Goal: Obtain resource: Download file/media

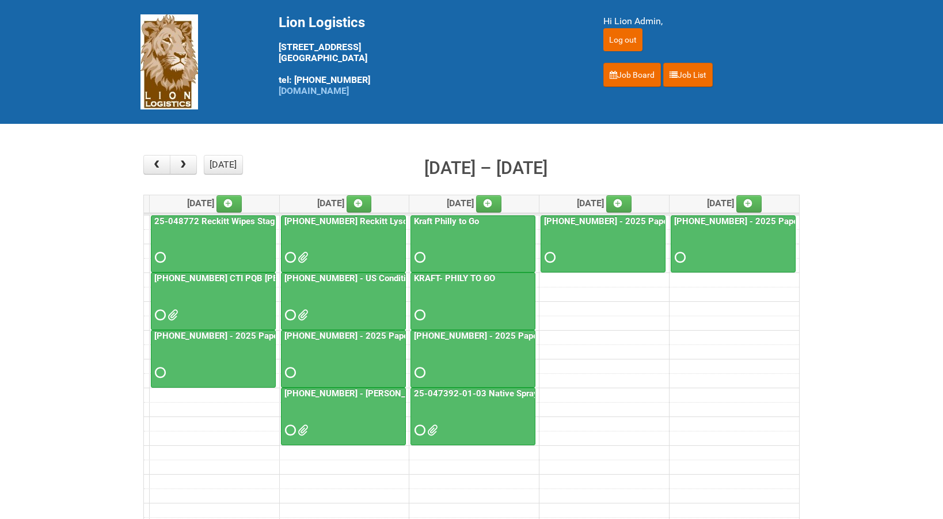
scroll to position [86, 0]
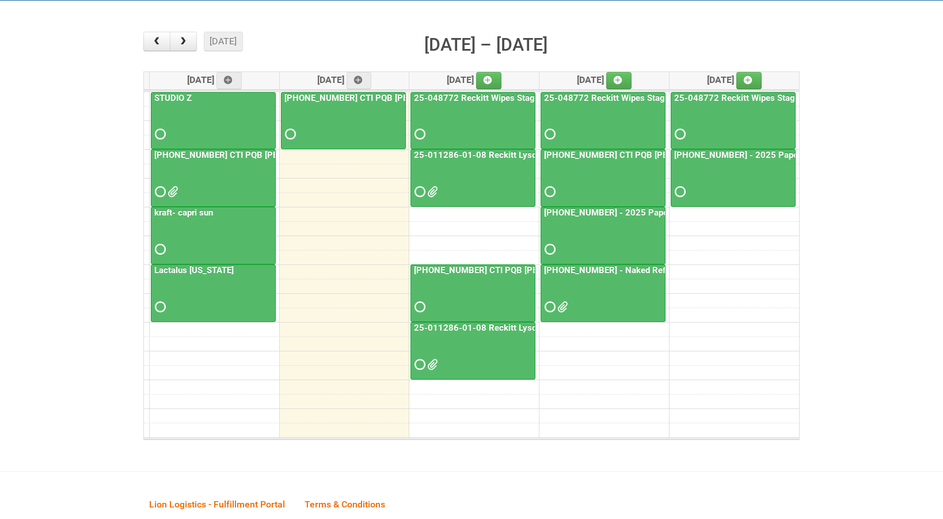
scroll to position [130, 0]
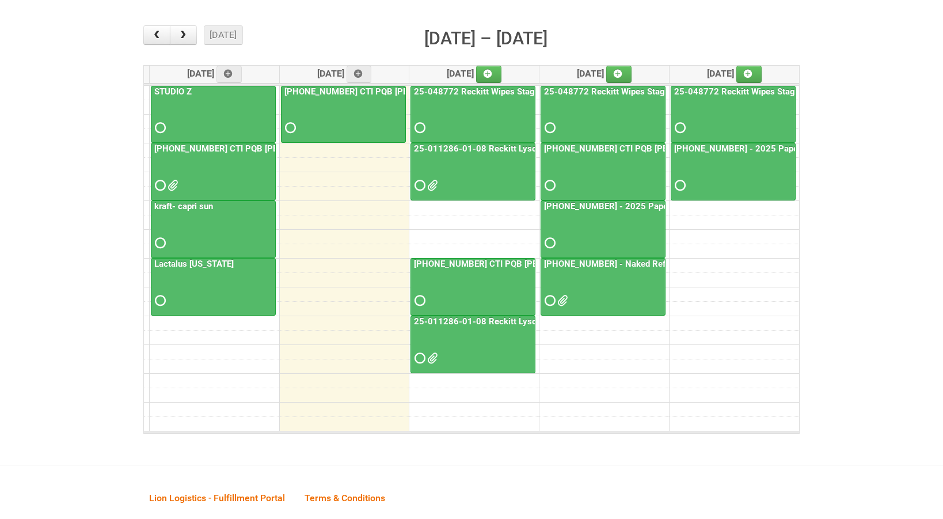
click at [625, 268] on link "25-055556-01 - Naked Reformulation Mailing 3 10/14" at bounding box center [658, 263] width 232 height 10
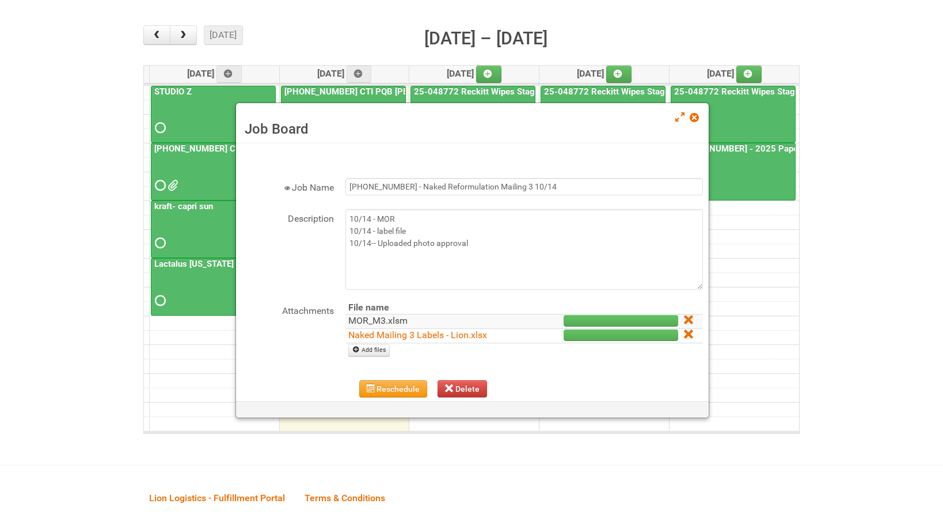
click at [383, 322] on link "MOR_M3.xlsm" at bounding box center [377, 320] width 59 height 11
click at [694, 117] on span at bounding box center [694, 117] width 8 height 8
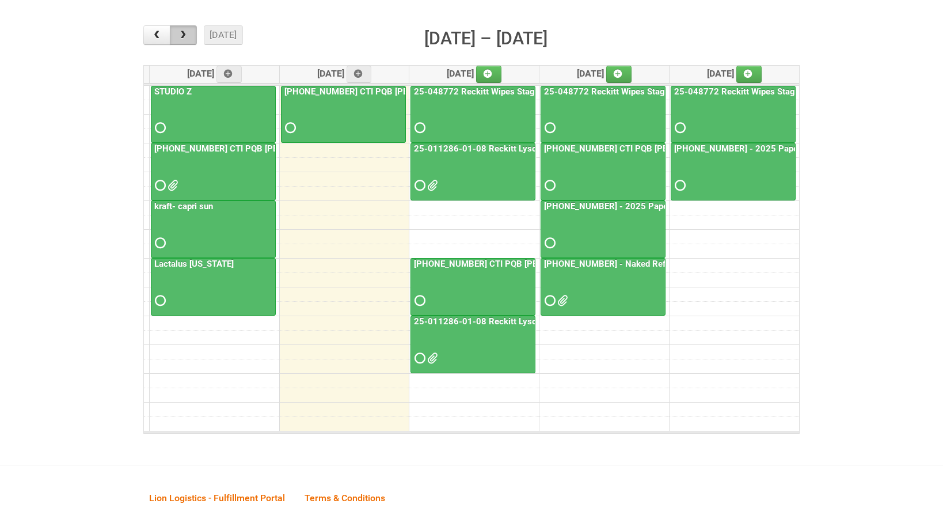
click at [183, 40] on button "button" at bounding box center [183, 35] width 27 height 20
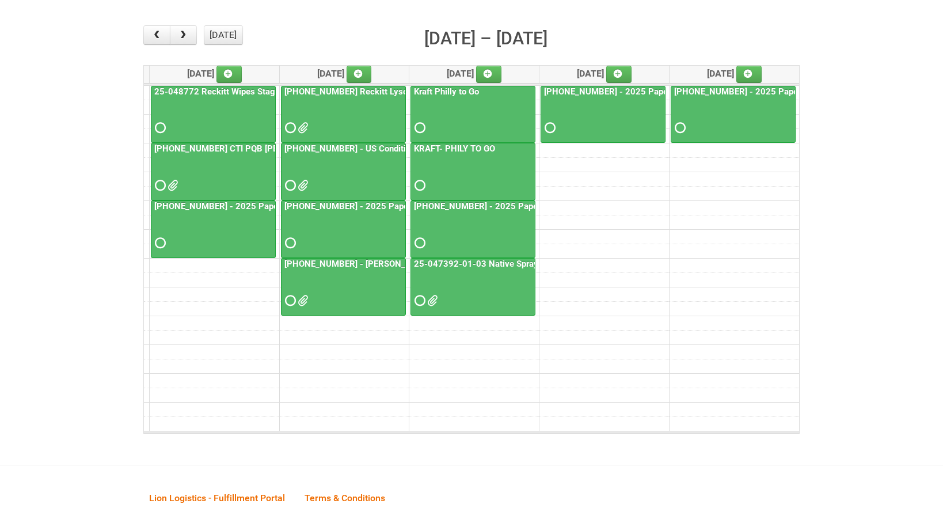
click at [189, 149] on link "[PHONE_NUMBER] CTI PQB [PERSON_NAME] Real US" at bounding box center [259, 148] width 214 height 10
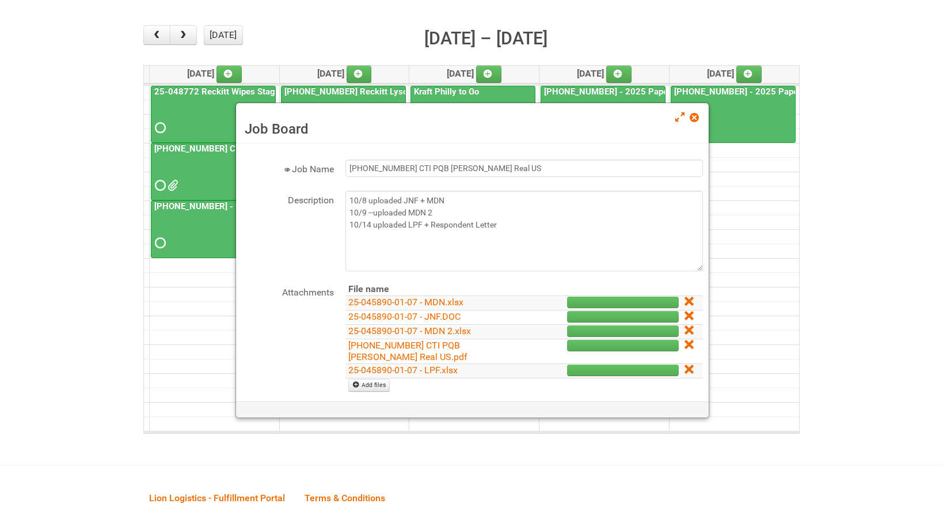
scroll to position [0, 0]
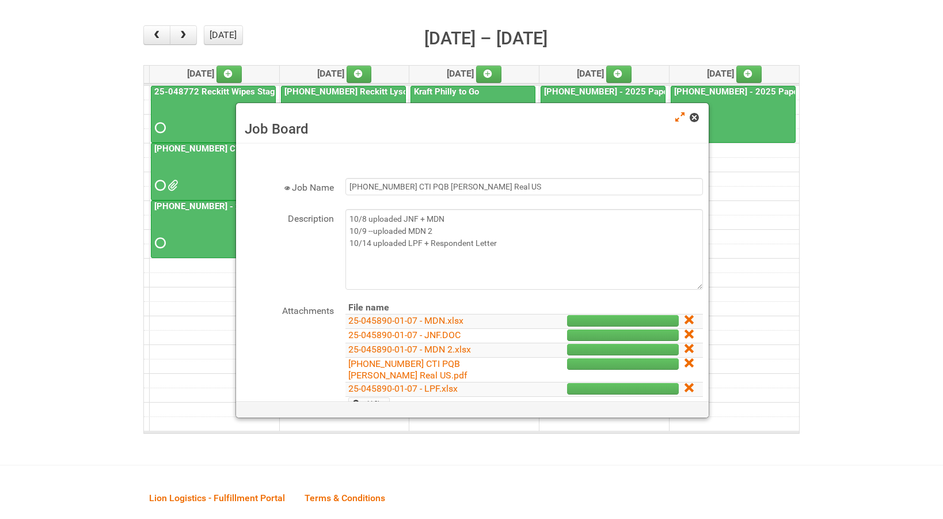
click at [695, 121] on span at bounding box center [694, 117] width 8 height 8
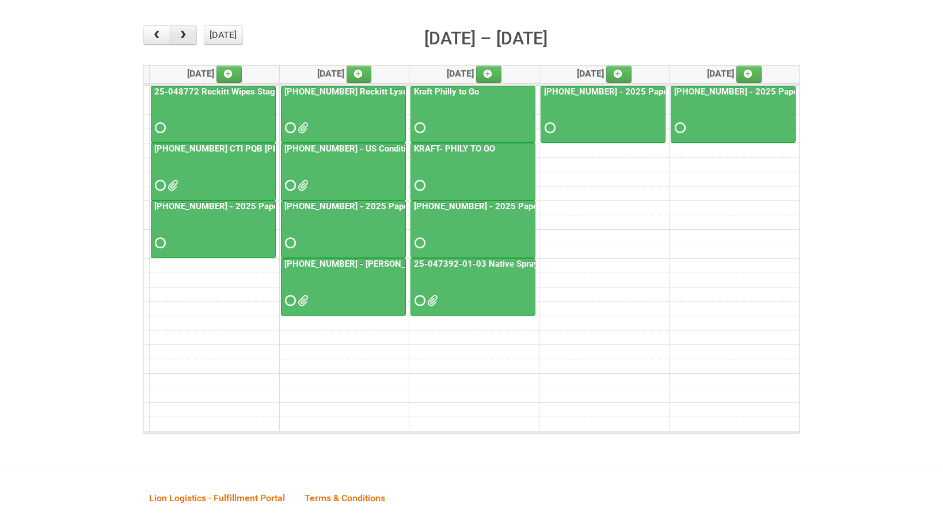
click at [189, 40] on button "button" at bounding box center [183, 35] width 27 height 20
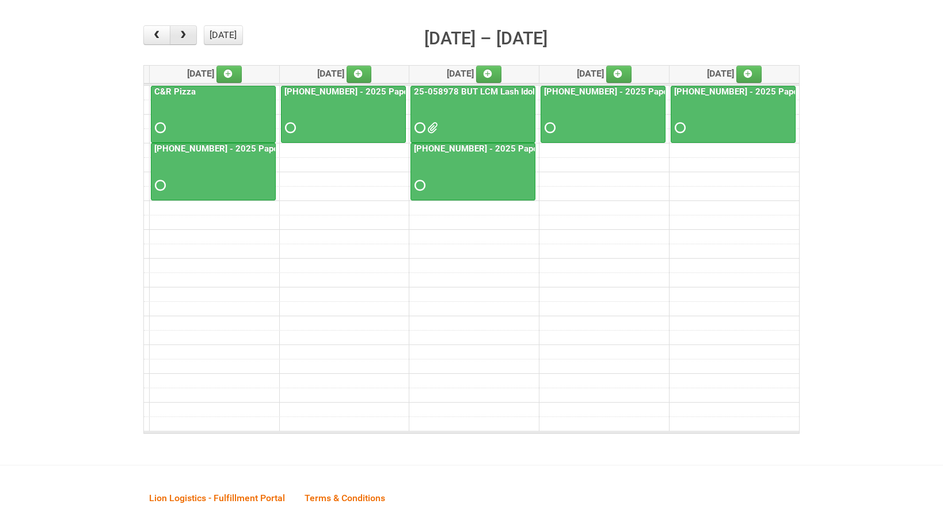
click at [189, 40] on button "button" at bounding box center [183, 35] width 27 height 20
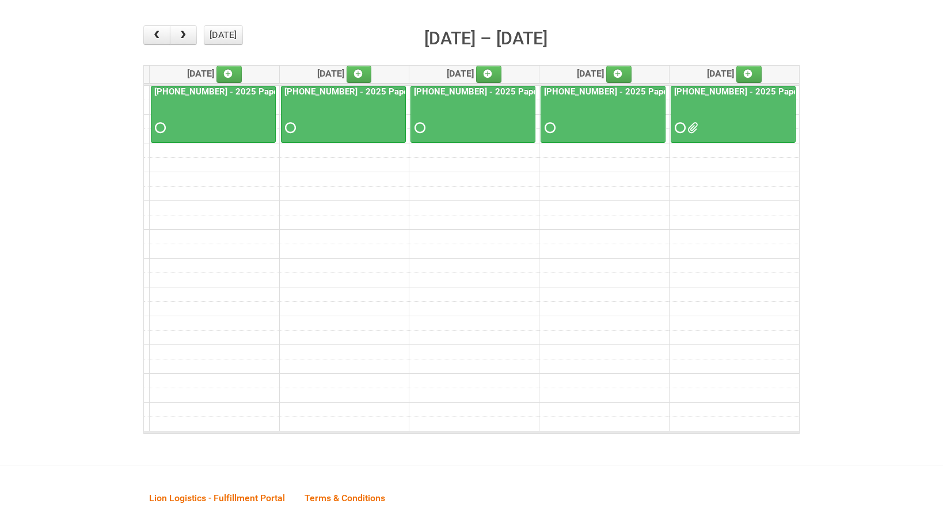
click at [690, 129] on span at bounding box center [691, 128] width 8 height 8
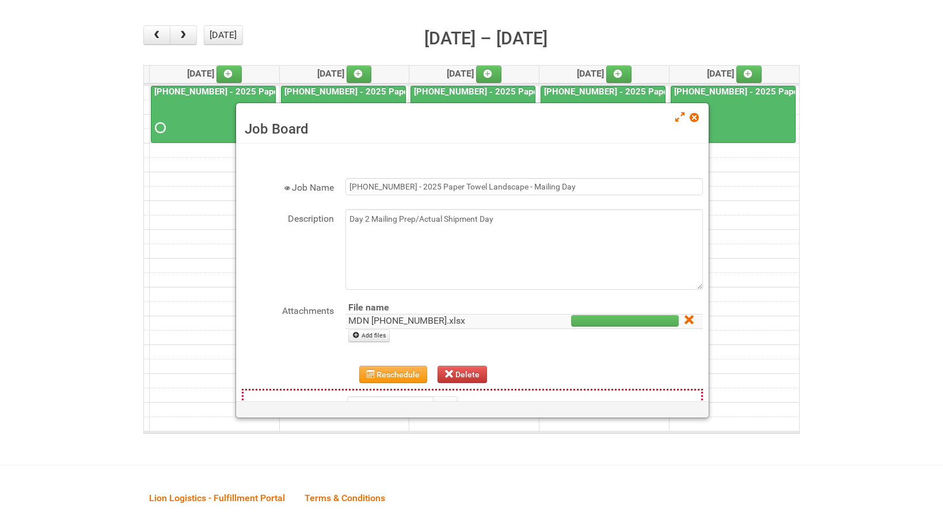
click at [375, 319] on link "MDN 25-054624-01.xlsx" at bounding box center [406, 320] width 117 height 11
click at [695, 125] on link at bounding box center [695, 119] width 10 height 14
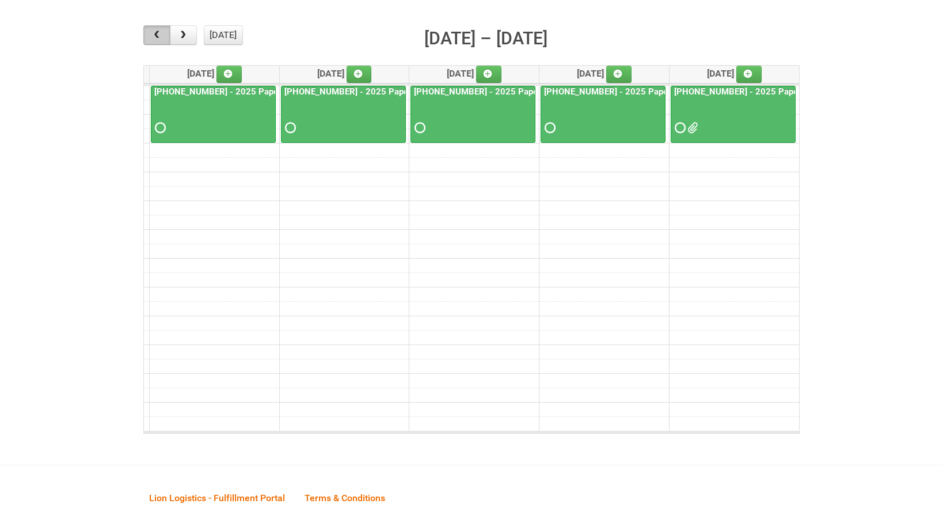
click at [157, 36] on span "button" at bounding box center [156, 35] width 11 height 9
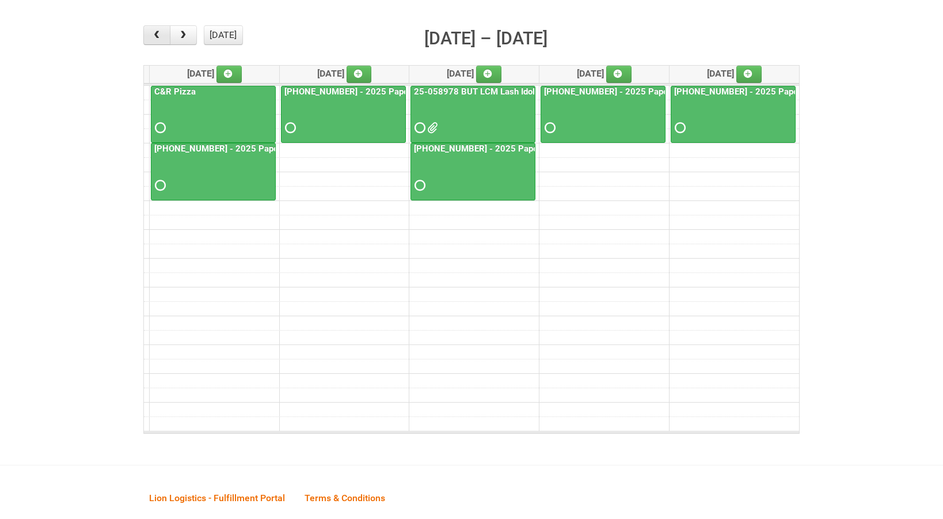
click at [157, 36] on span "button" at bounding box center [156, 35] width 11 height 9
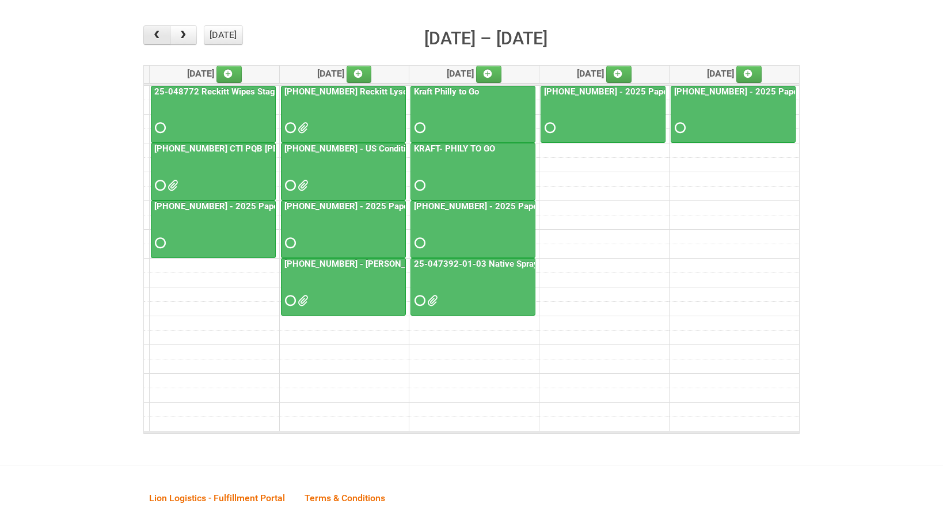
click at [157, 36] on span "button" at bounding box center [156, 35] width 11 height 9
